Goal: Navigation & Orientation: Find specific page/section

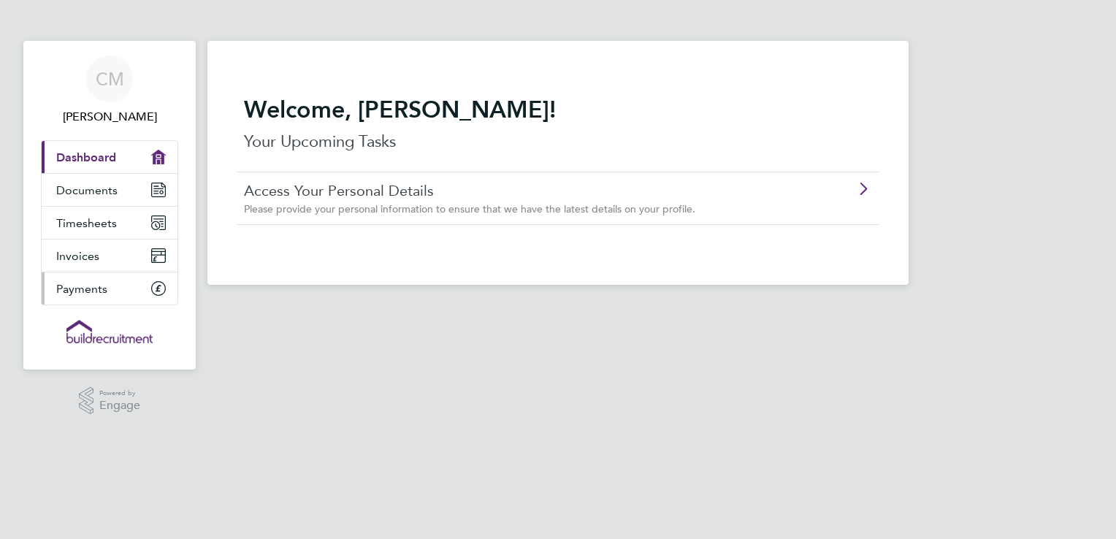
click at [89, 289] on span "Payments" at bounding box center [81, 289] width 51 height 14
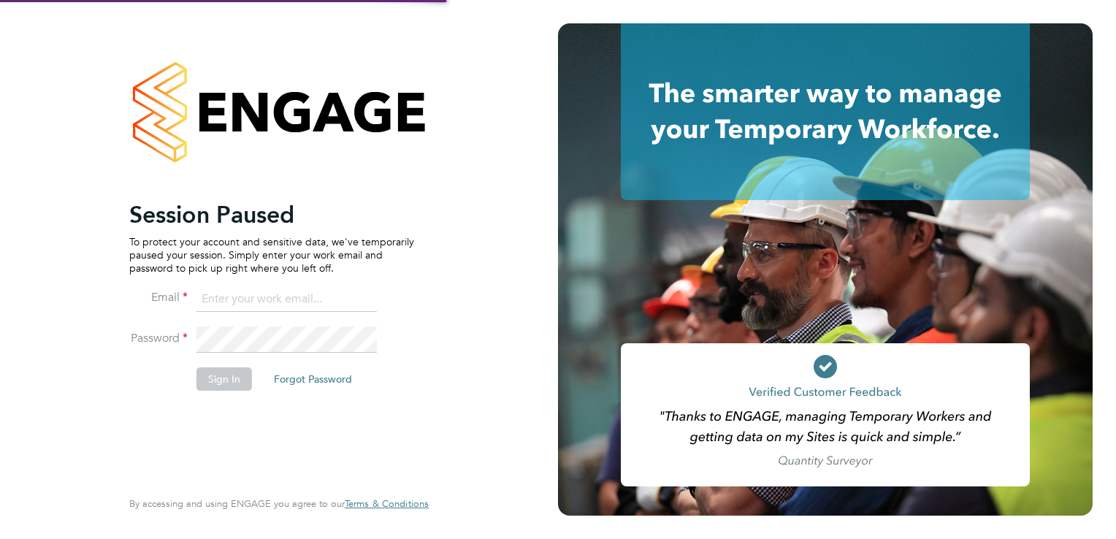
type input "[EMAIL_ADDRESS][DOMAIN_NAME]"
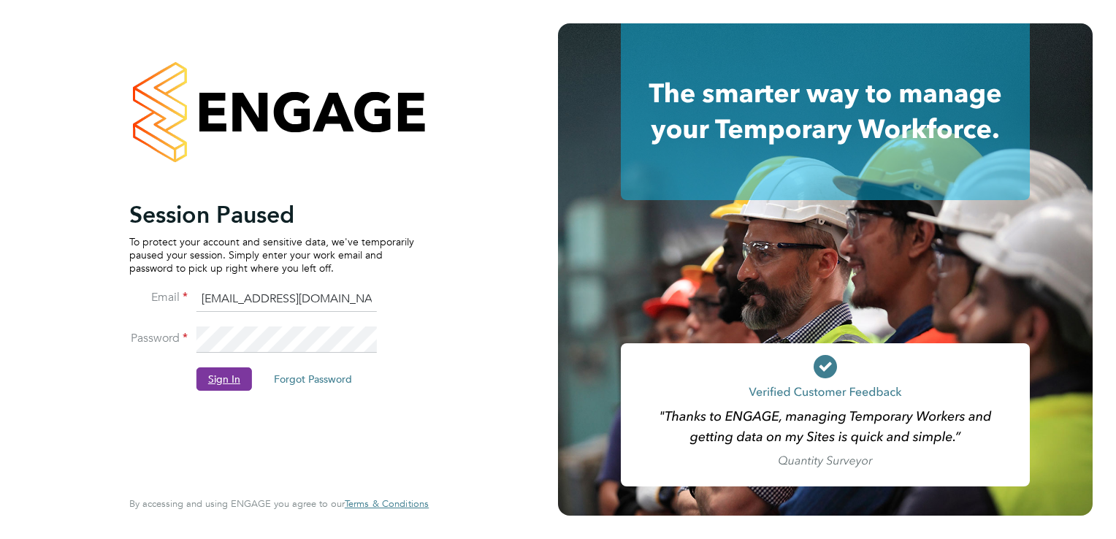
click at [210, 378] on button "Sign In" at bounding box center [223, 378] width 55 height 23
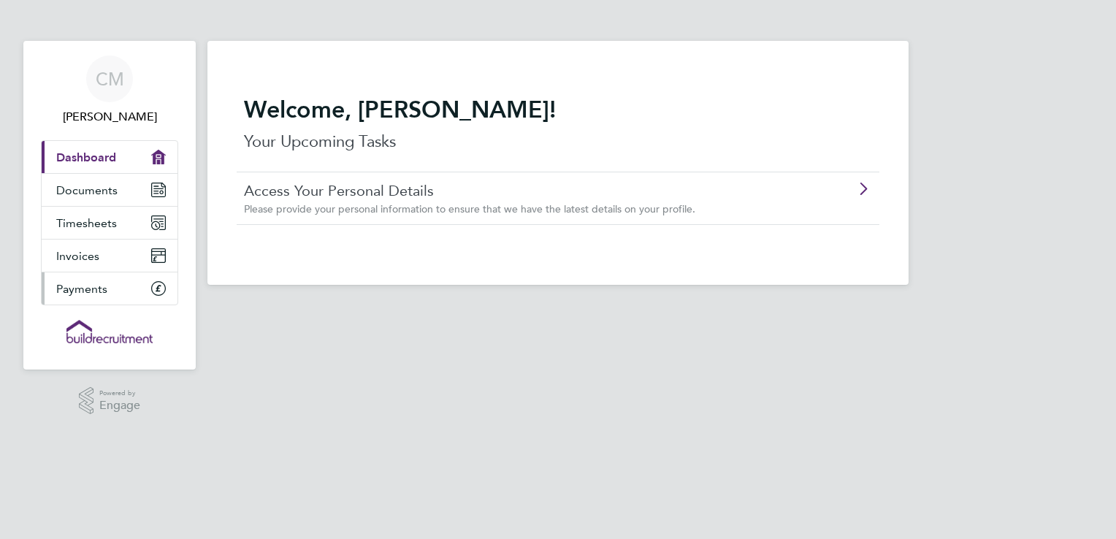
click at [91, 285] on span "Payments" at bounding box center [81, 289] width 51 height 14
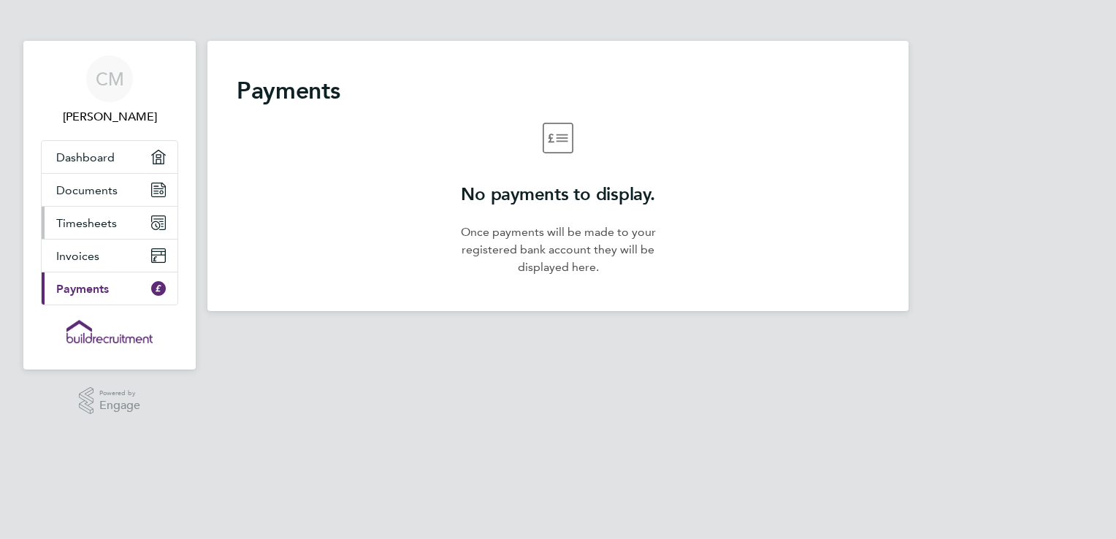
click at [90, 219] on span "Timesheets" at bounding box center [86, 223] width 61 height 14
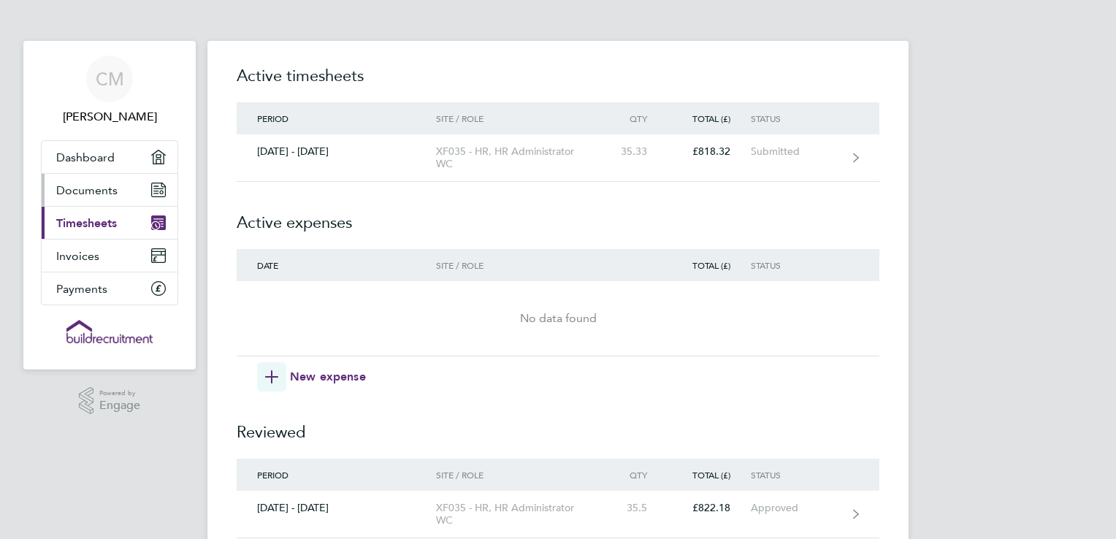
click at [99, 189] on span "Documents" at bounding box center [86, 190] width 61 height 14
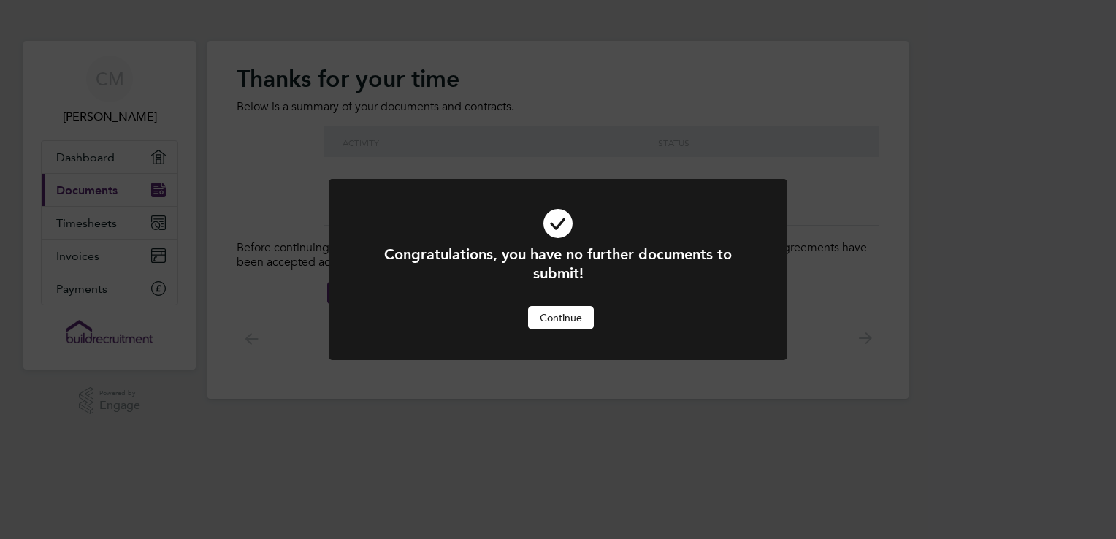
click at [581, 316] on button "Continue" at bounding box center [561, 317] width 66 height 23
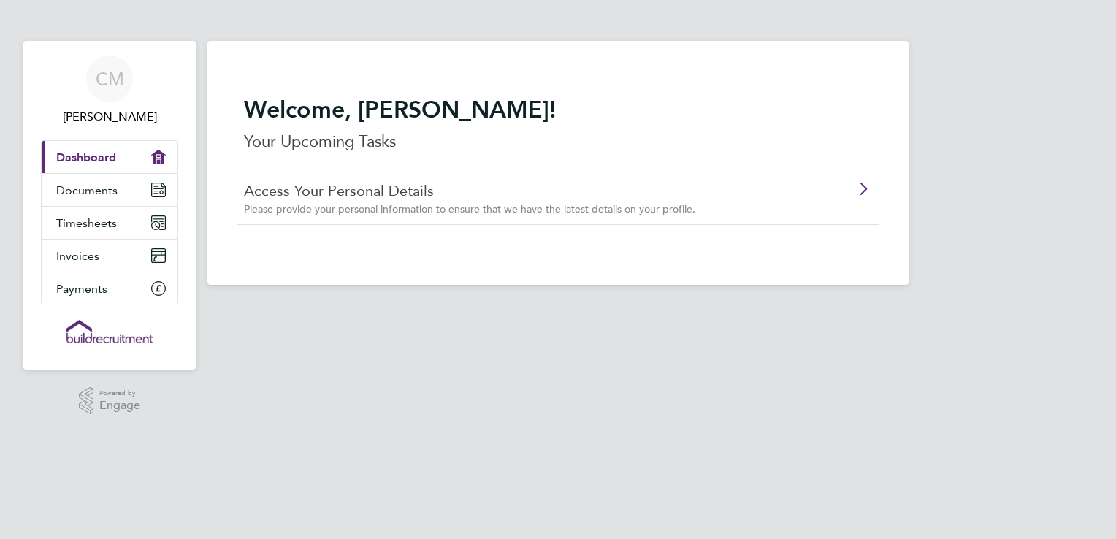
click at [93, 153] on span "Dashboard" at bounding box center [86, 157] width 60 height 14
